Goal: Complete application form: Complete application form

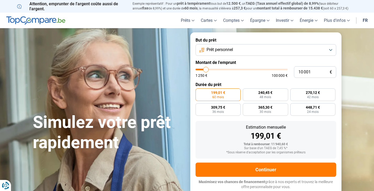
type input "29000"
click at [222, 68] on input "range" at bounding box center [241, 69] width 92 height 2
type input "29 000"
radio input "false"
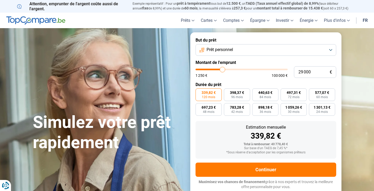
type input "27 250"
type input "27250"
type input "27 000"
type input "27000"
type input "26 750"
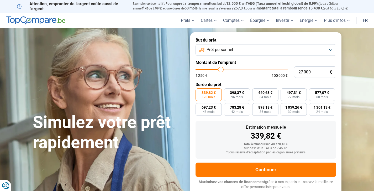
type input "26750"
type input "26 500"
type input "26500"
type input "26 250"
type input "26250"
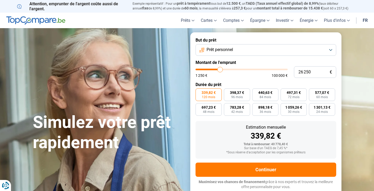
type input "27 000"
type input "27000"
type input "27 250"
type input "27250"
type input "27 500"
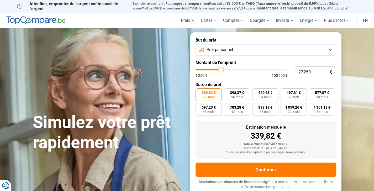
type input "27500"
type input "27 750"
type input "27750"
type input "28 000"
type input "28000"
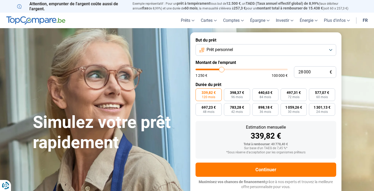
type input "28 250"
type input "28250"
type input "28 000"
type input "28000"
type input "28 250"
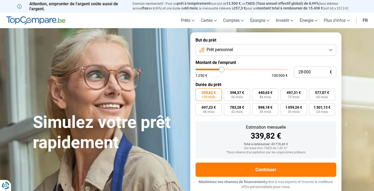
type input "28250"
type input "28 500"
type input "28500"
type input "28 250"
type input "28250"
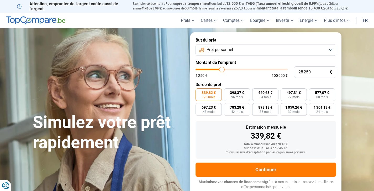
type input "28 000"
type input "28000"
type input "27 750"
type input "27750"
type input "27 500"
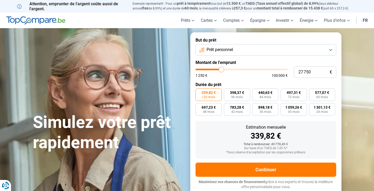
type input "27500"
type input "27 250"
type input "27250"
type input "27 000"
type input "27000"
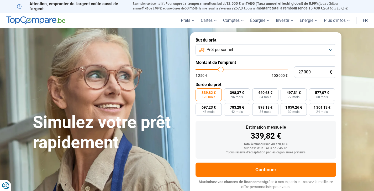
type input "26 750"
type input "26750"
type input "26 500"
type input "26500"
type input "26 250"
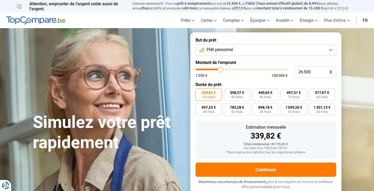
type input "26250"
type input "26 000"
type input "26000"
type input "25 750"
type input "25750"
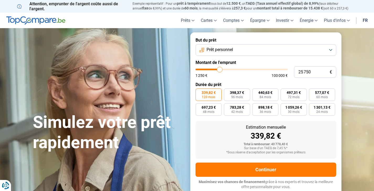
type input "25 500"
type input "25500"
type input "25 250"
type input "25250"
type input "25 000"
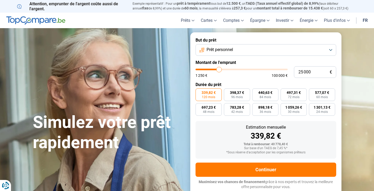
type input "25000"
click at [219, 69] on input "range" at bounding box center [241, 69] width 92 height 2
click at [329, 49] on button "Prêt personnel" at bounding box center [265, 50] width 141 height 12
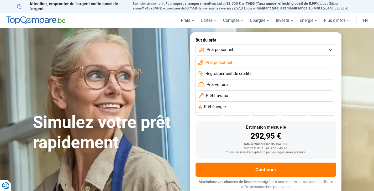
click at [331, 49] on button "Prêt personnel" at bounding box center [265, 50] width 141 height 12
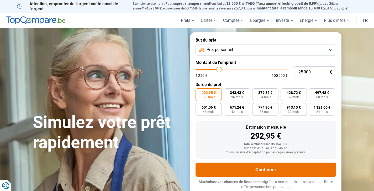
click at [272, 166] on button "Continuer" at bounding box center [265, 169] width 141 height 14
click at [259, 172] on button "Continuer" at bounding box center [265, 169] width 141 height 14
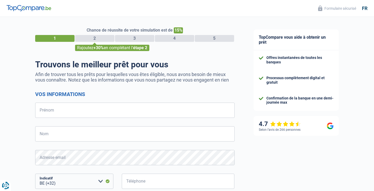
select select "32"
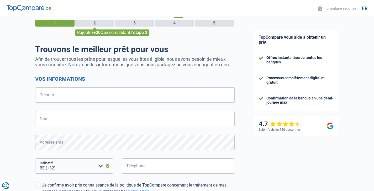
scroll to position [23, 0]
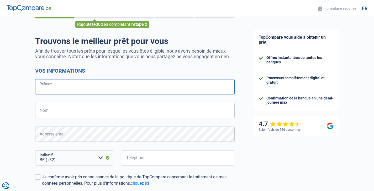
click at [63, 85] on input "Prénom" at bounding box center [134, 86] width 199 height 15
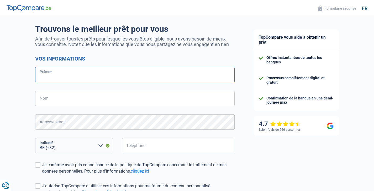
scroll to position [0, 0]
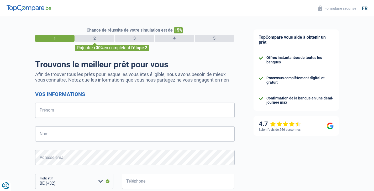
select select "32"
click at [68, 109] on input "Prénom" at bounding box center [134, 109] width 199 height 15
type input "Nadia"
type input "AYAD"
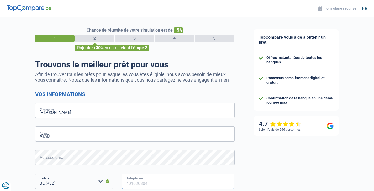
type input "472275106"
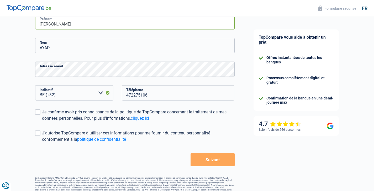
scroll to position [92, 0]
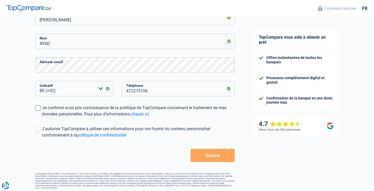
click at [36, 108] on span at bounding box center [37, 107] width 5 height 5
click at [42, 117] on input "Je confirme avoir pris connaissance de la politique de TopCompare concernant le…" at bounding box center [42, 117] width 0 height 0
click at [38, 126] on span at bounding box center [37, 128] width 5 height 5
click at [42, 138] on input "J'autorise TopCompare à utiliser ces informations pour me fournir du contenu pe…" at bounding box center [42, 138] width 0 height 0
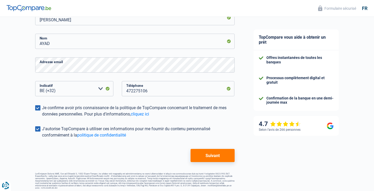
click at [202, 157] on button "Suivant" at bounding box center [213, 155] width 44 height 13
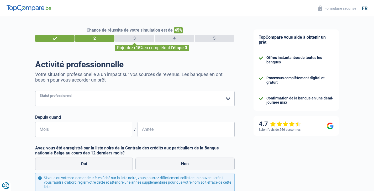
click at [225, 99] on select "Ouvrier Employé privé Employé public Invalide Indépendant Pensionné Chômeur Mut…" at bounding box center [134, 98] width 199 height 15
select select "32"
